Goal: Task Accomplishment & Management: Complete application form

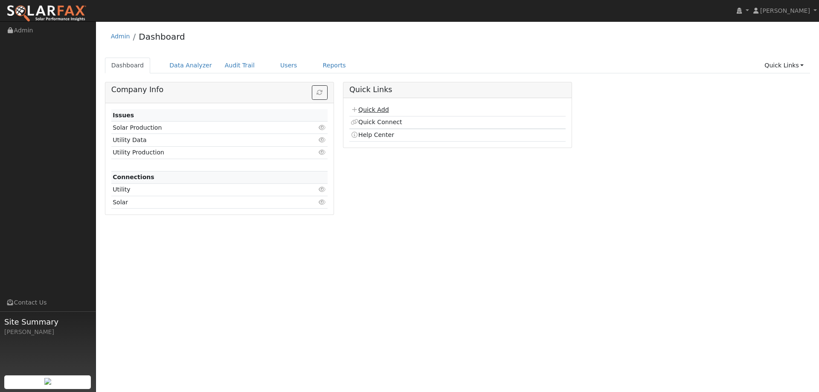
click at [374, 107] on link "Quick Add" at bounding box center [370, 109] width 38 height 7
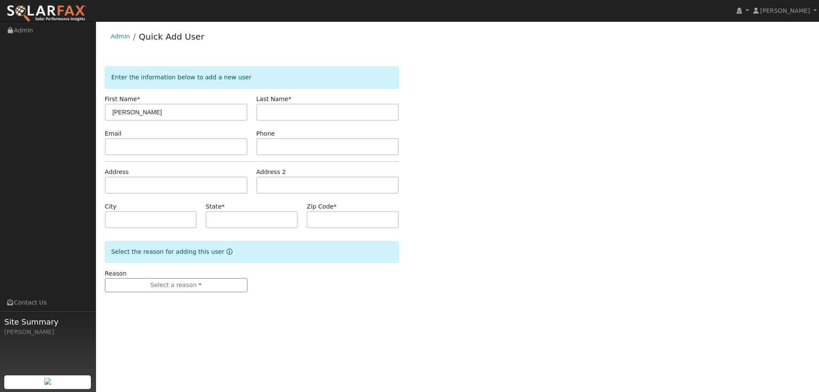
type input "Julien"
type input "Rama"
paste input "julien.rama@gmail.com"
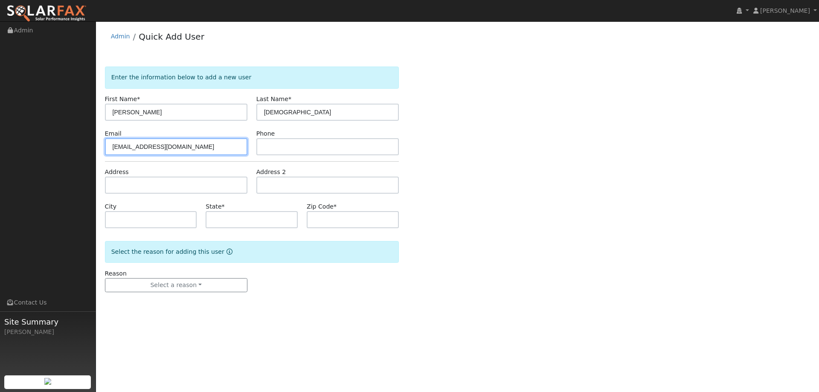
type input "julien.rama@gmail.com"
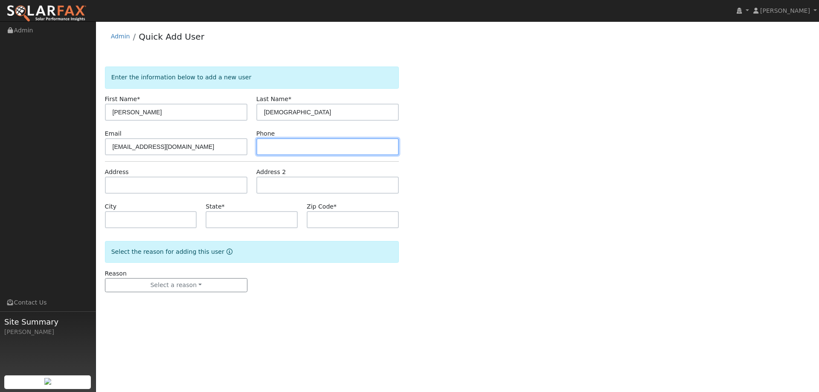
click at [294, 150] on input "text" at bounding box center [328, 146] width 143 height 17
paste input "(925) 557-9099"
type input "(925) 557-9099"
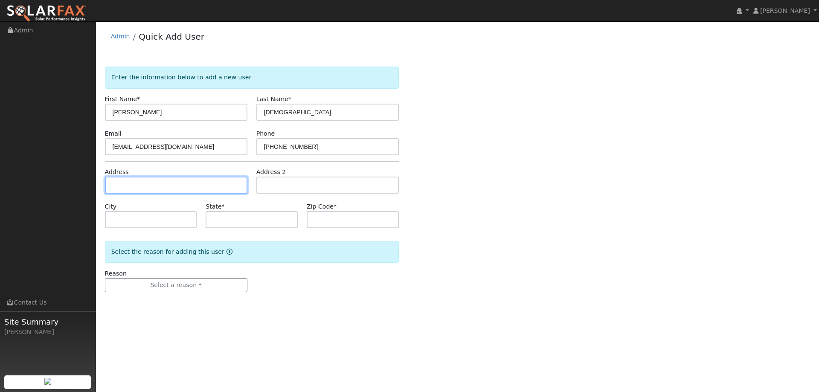
click at [237, 193] on input "text" at bounding box center [176, 185] width 143 height 17
paste input "309 Friesian Court"
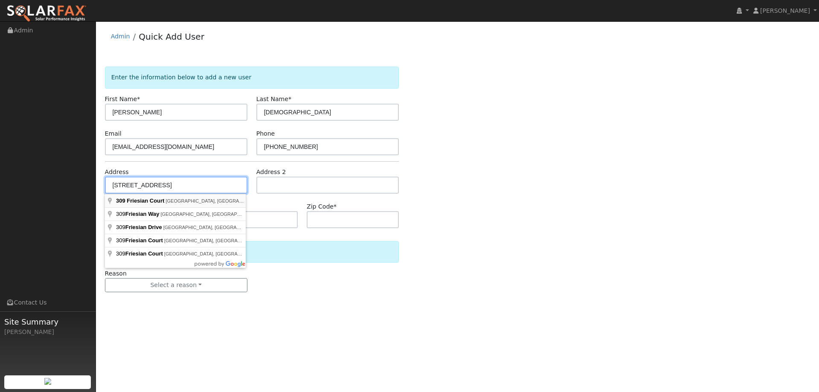
type input "309 Friesian Court"
type input "Danville"
type input "CA"
type input "94506"
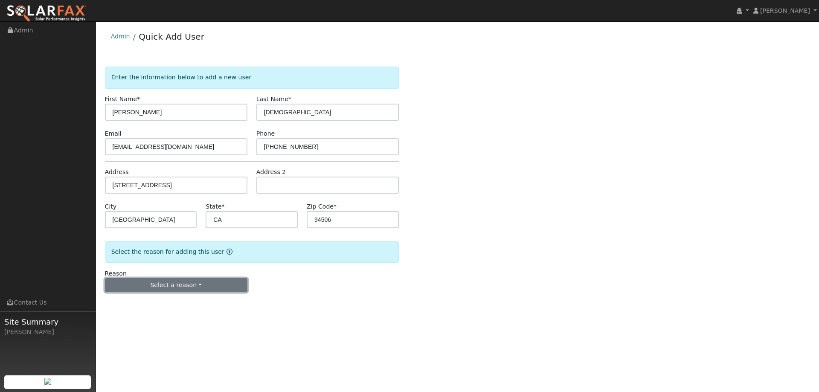
click at [187, 282] on button "Select a reason" at bounding box center [176, 285] width 143 height 15
click at [173, 302] on link "New lead" at bounding box center [152, 303] width 94 height 12
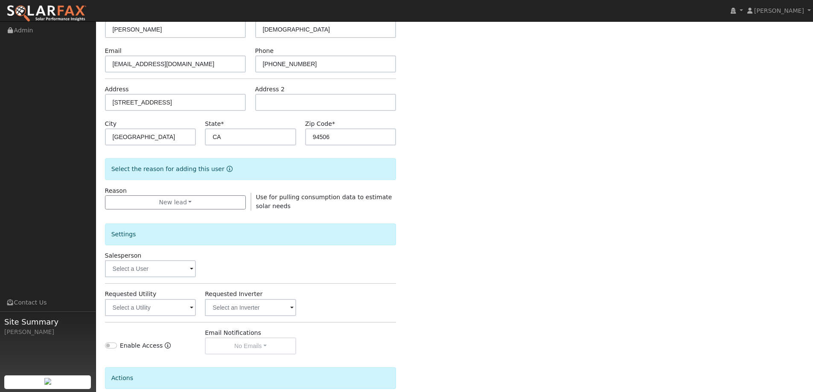
scroll to position [85, 0]
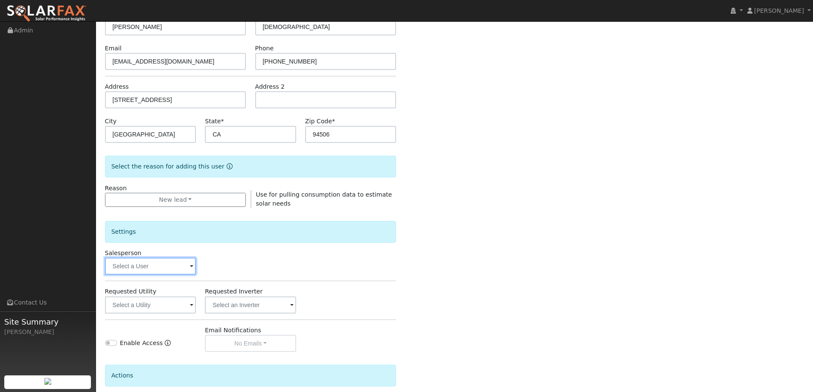
click at [177, 268] on input "text" at bounding box center [150, 266] width 91 height 17
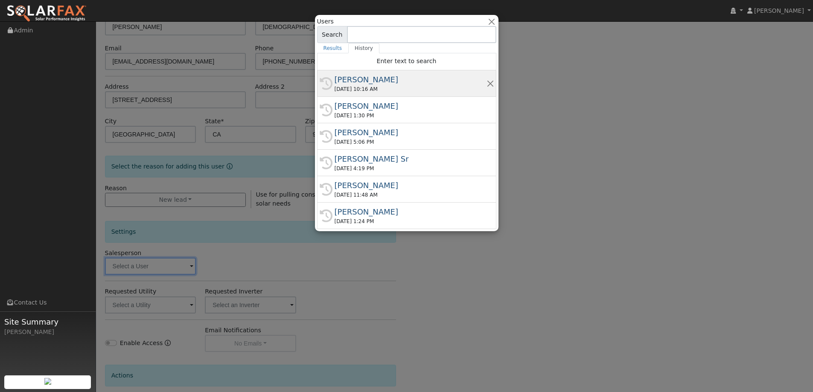
click at [384, 87] on div "09/25/2025 10:16 AM" at bounding box center [411, 89] width 152 height 8
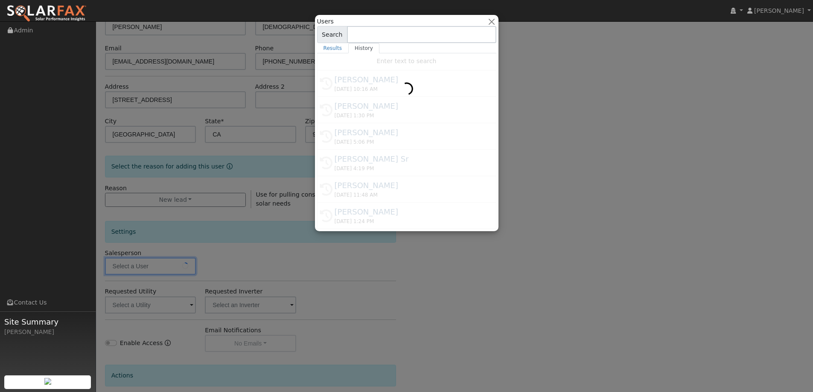
type input "Jon Landsman"
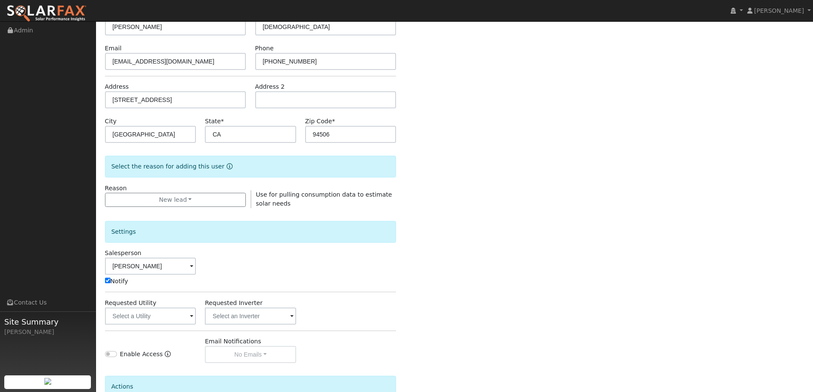
scroll to position [128, 0]
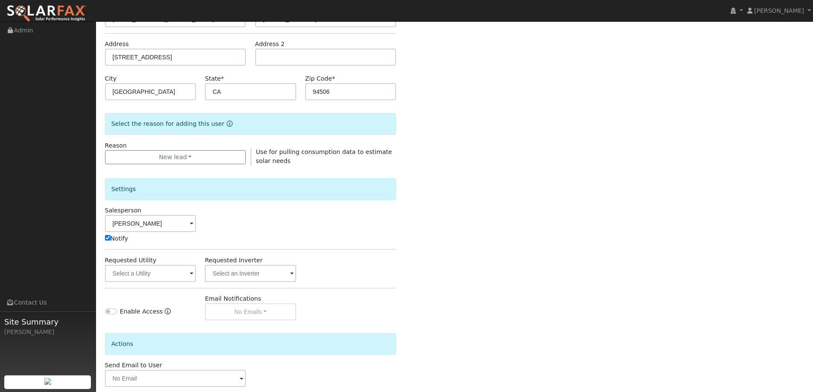
click at [193, 274] on span at bounding box center [191, 274] width 3 height 10
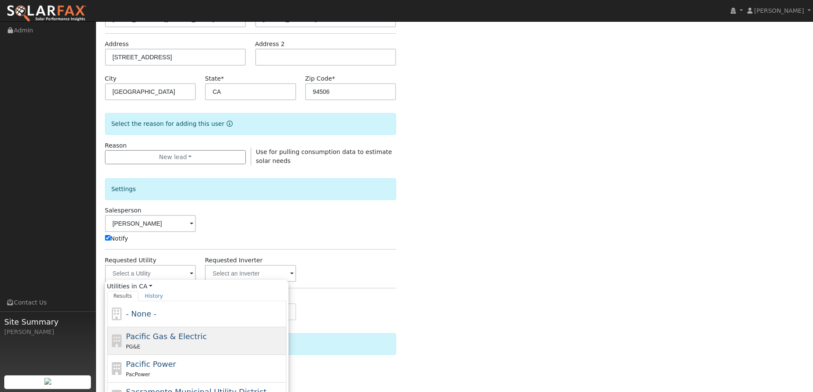
click at [192, 335] on span "Pacific Gas & Electric" at bounding box center [166, 336] width 81 height 9
type input "Pacific Gas & Electric"
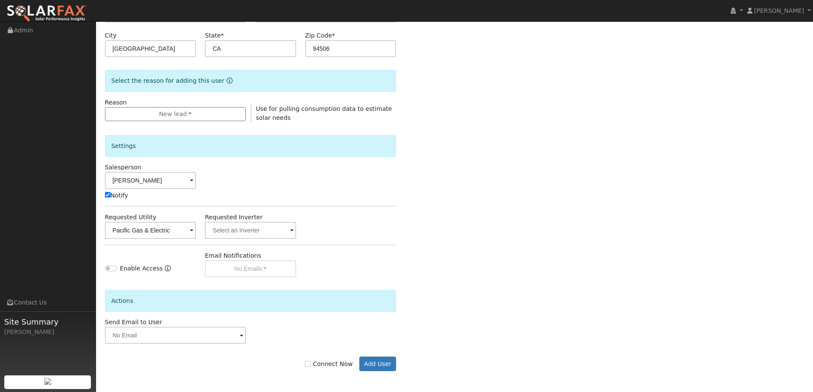
scroll to position [172, 0]
click at [311, 361] on input "Connect Now" at bounding box center [308, 364] width 6 height 6
checkbox input "true"
click at [369, 363] on button "Add User" at bounding box center [377, 363] width 37 height 15
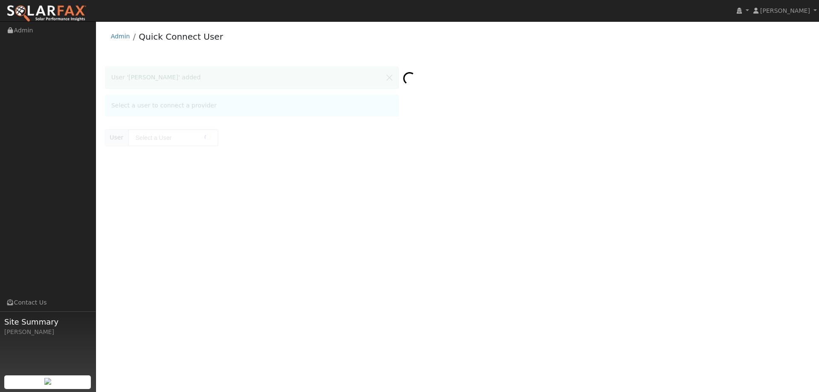
type input "[PERSON_NAME]"
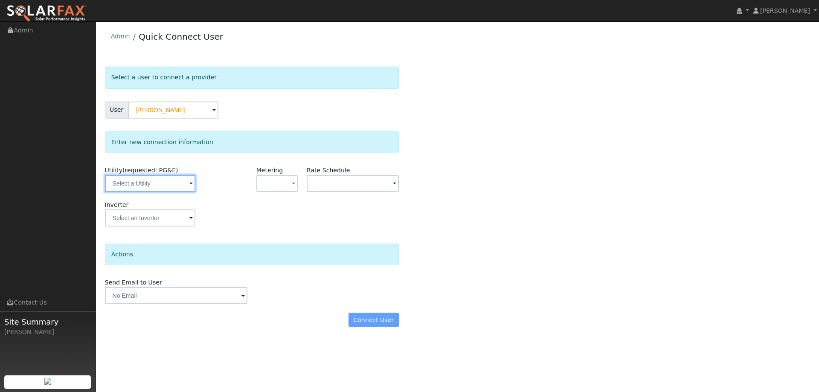
click at [182, 191] on input "text" at bounding box center [150, 183] width 90 height 17
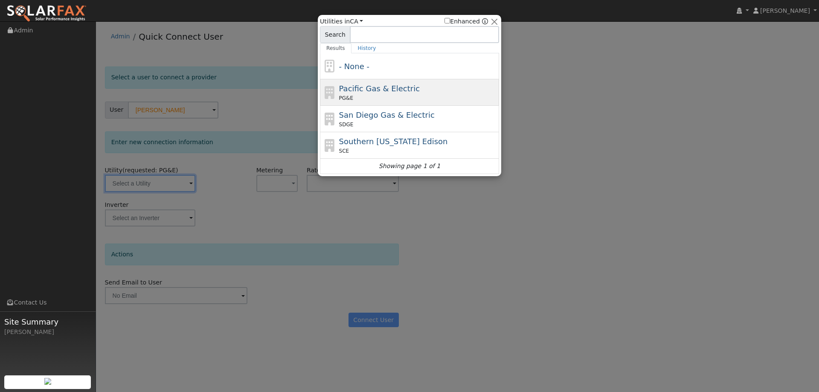
click at [405, 96] on div "PG&E" at bounding box center [418, 98] width 158 height 8
type input "PG&E"
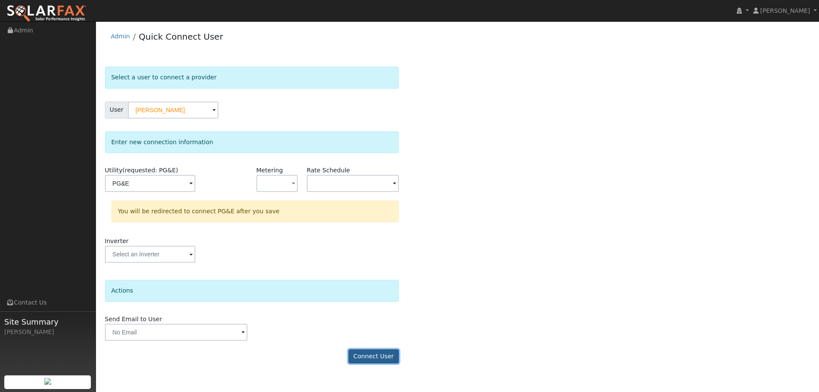
click at [367, 353] on button "Connect User" at bounding box center [374, 357] width 50 height 15
